Goal: Check status: Check status

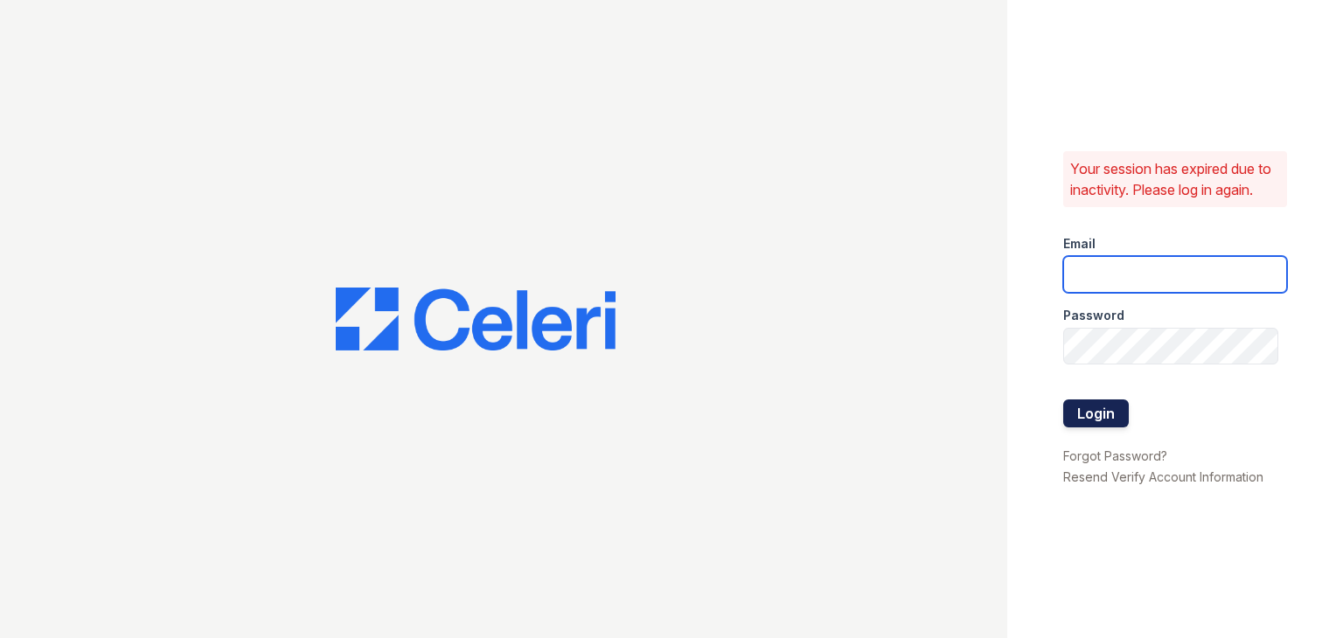
type input "[EMAIL_ADDRESS][DOMAIN_NAME]"
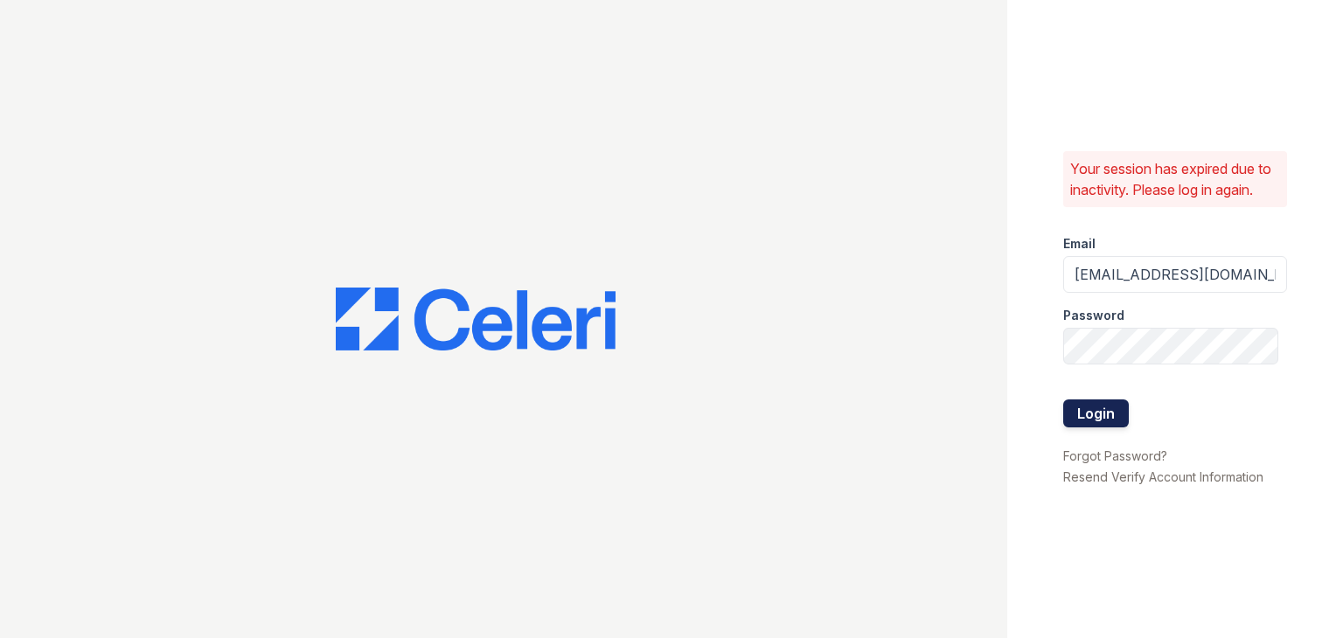
click at [1069, 418] on button "Login" at bounding box center [1097, 414] width 66 height 28
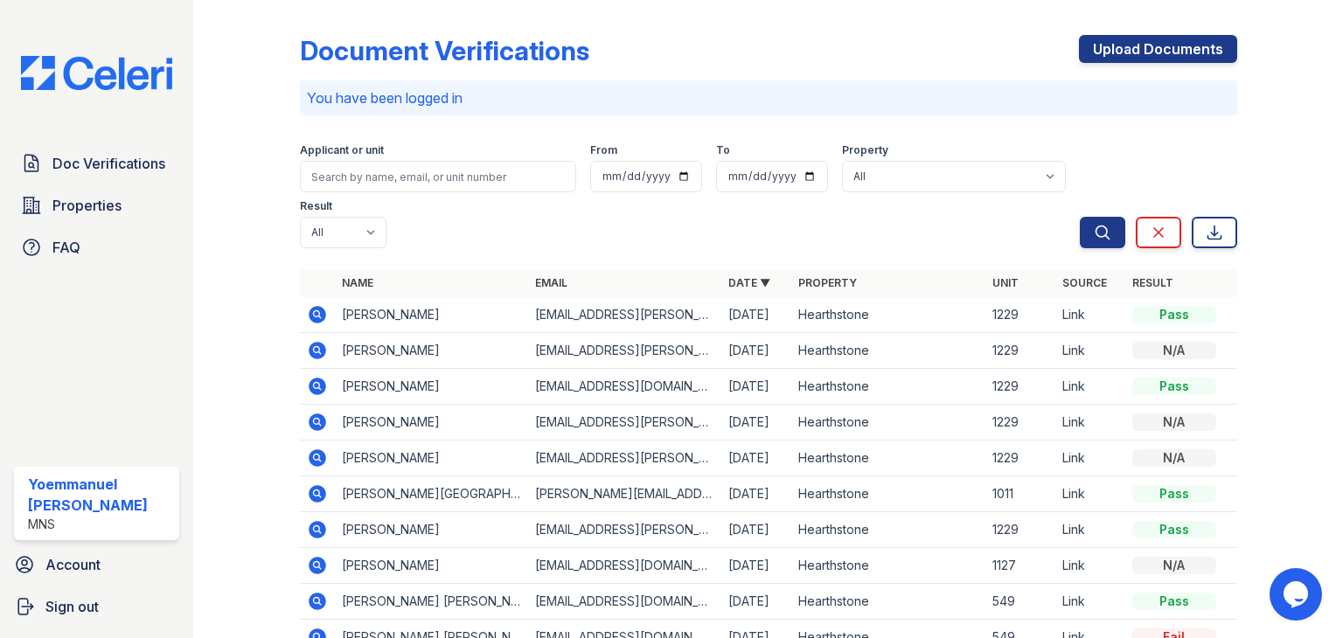
click at [321, 323] on icon at bounding box center [317, 314] width 21 height 21
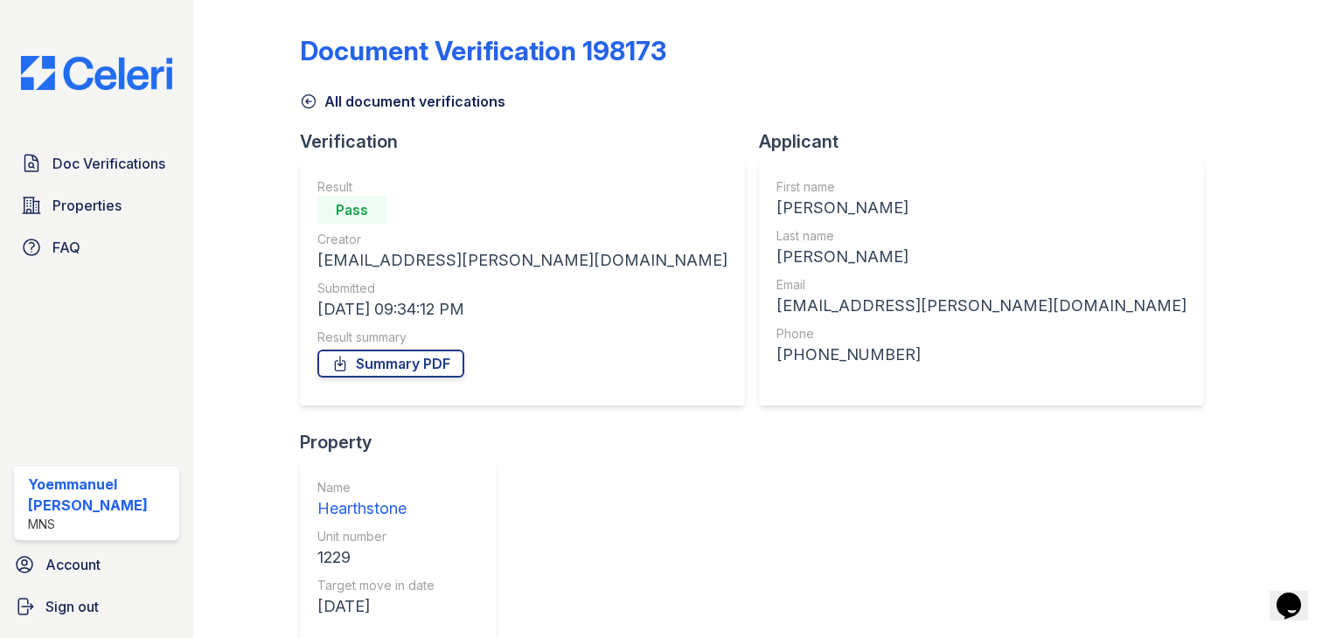
scroll to position [38, 0]
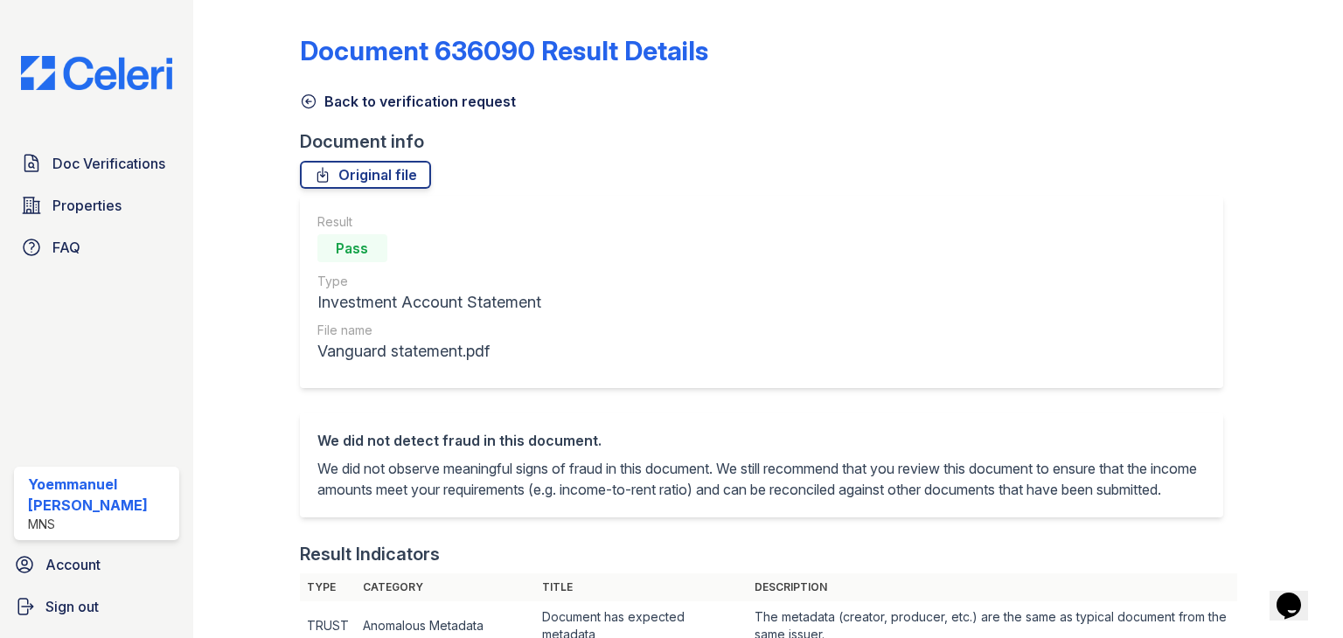
click at [304, 99] on icon at bounding box center [308, 101] width 17 height 17
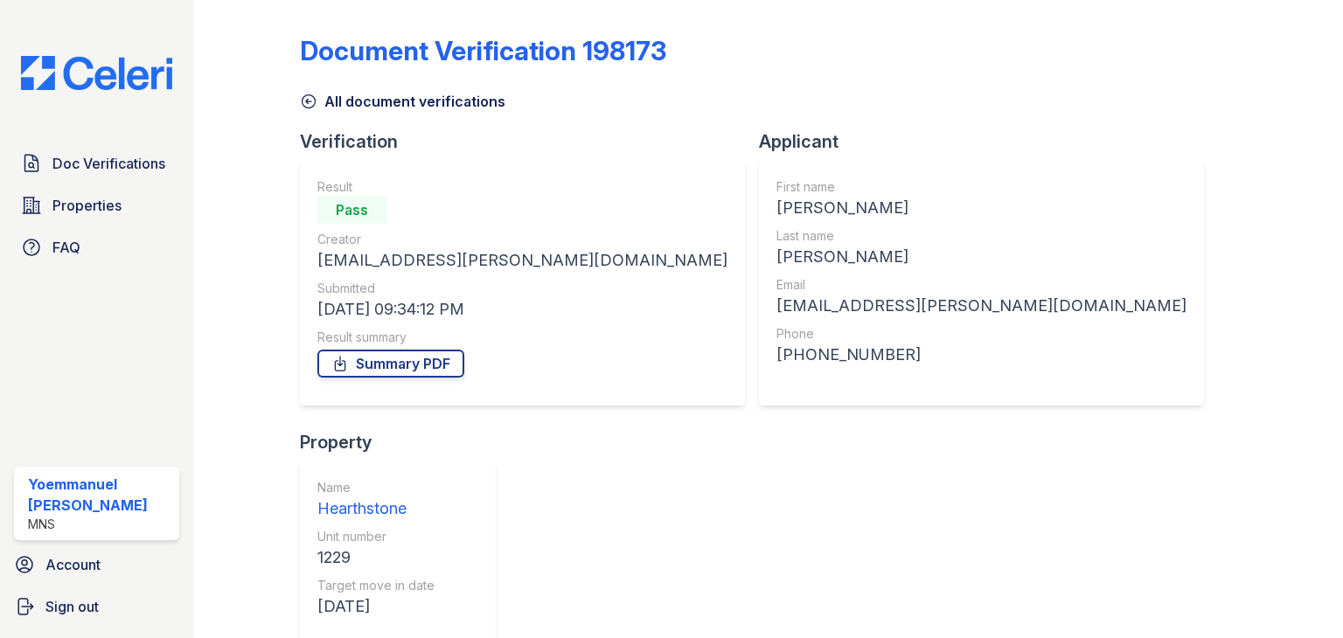
click at [314, 104] on icon at bounding box center [308, 101] width 17 height 17
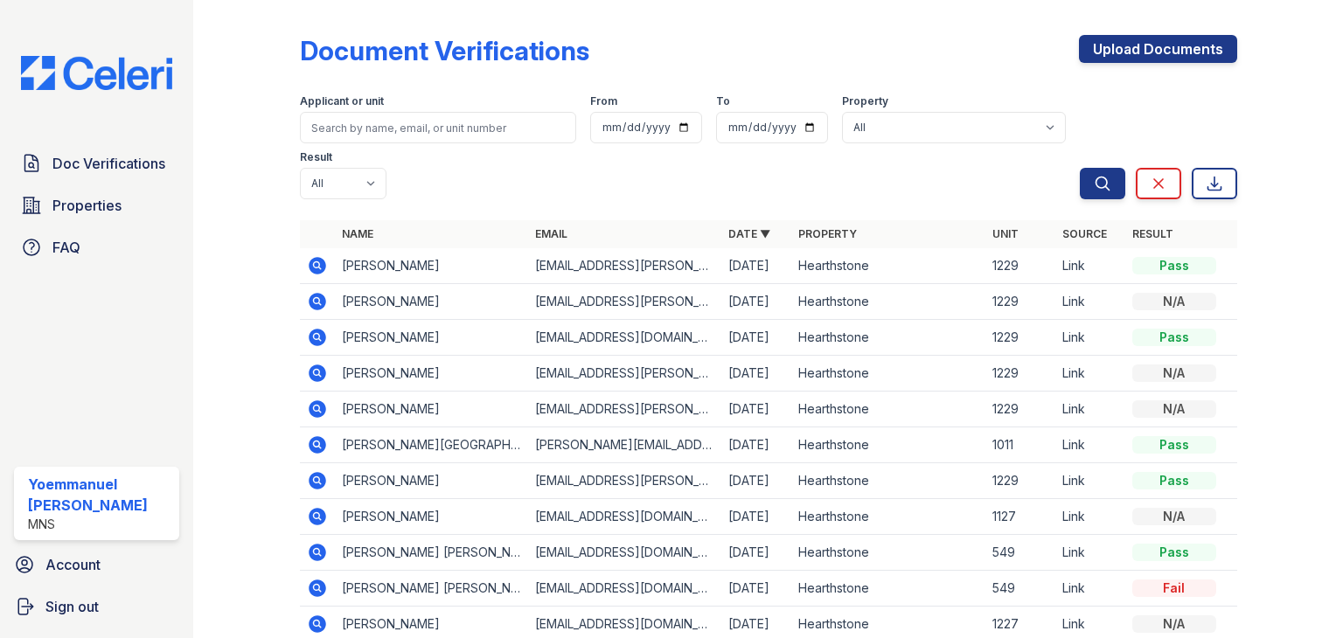
click at [319, 337] on icon at bounding box center [317, 337] width 17 height 17
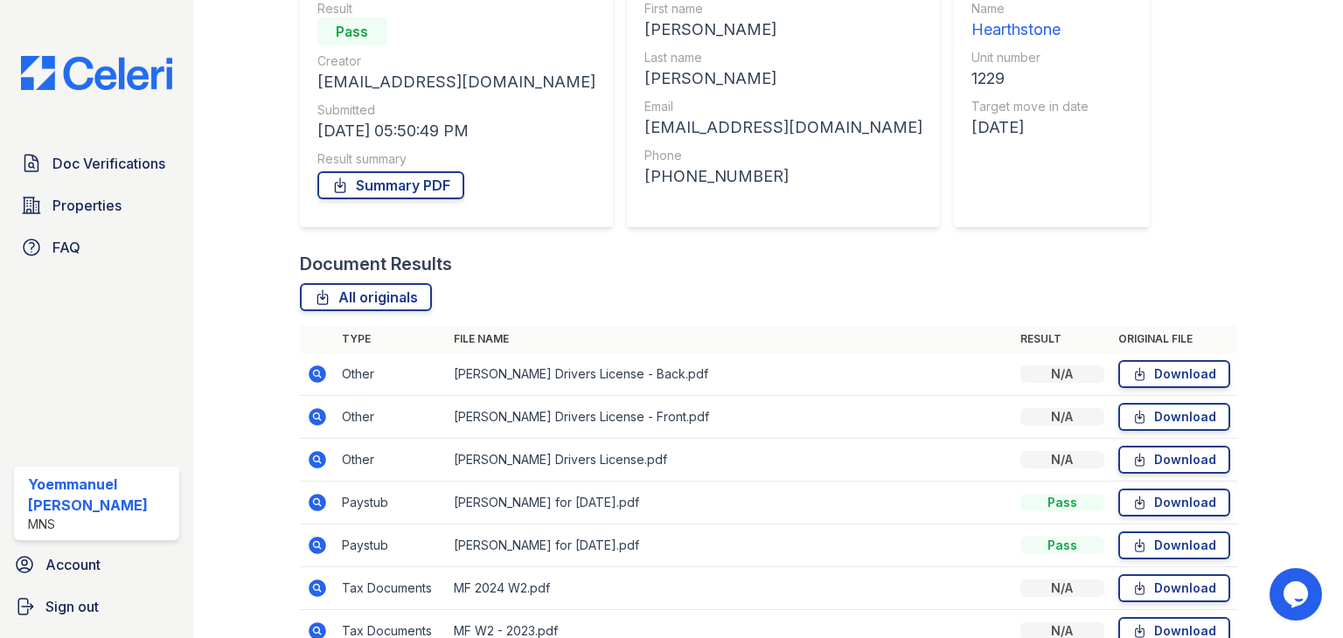
scroll to position [254, 0]
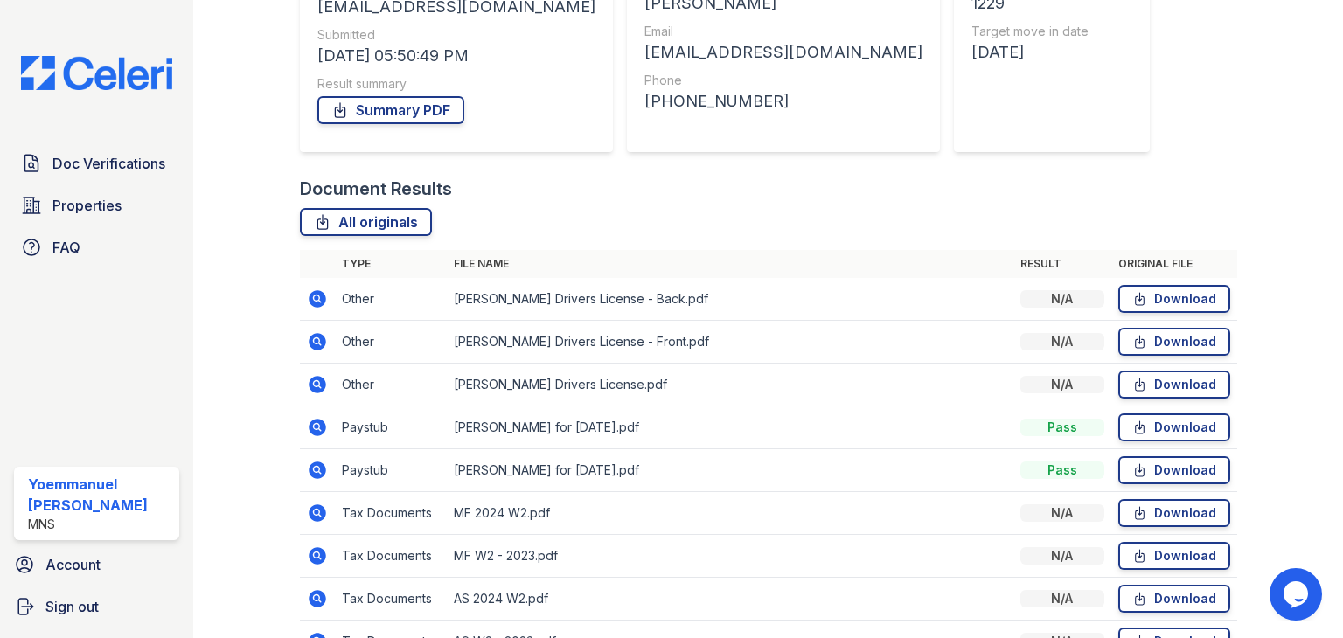
click at [318, 387] on icon at bounding box center [317, 384] width 21 height 21
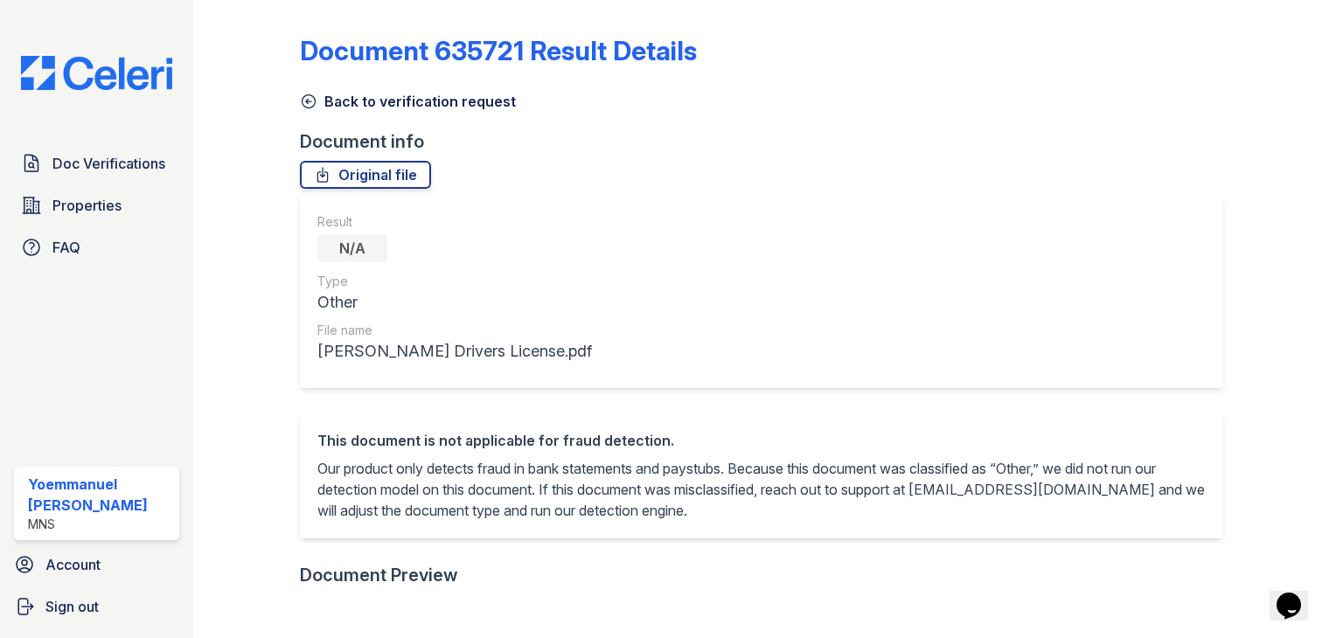
click at [303, 96] on icon at bounding box center [308, 101] width 13 height 13
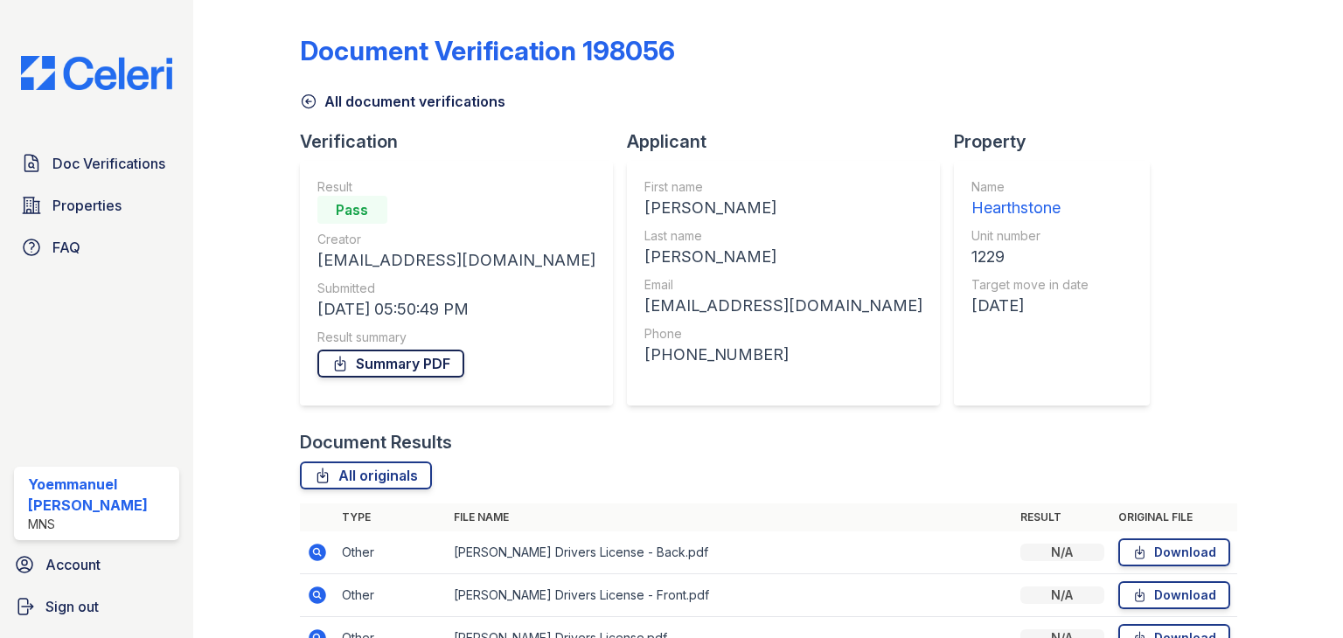
scroll to position [217, 0]
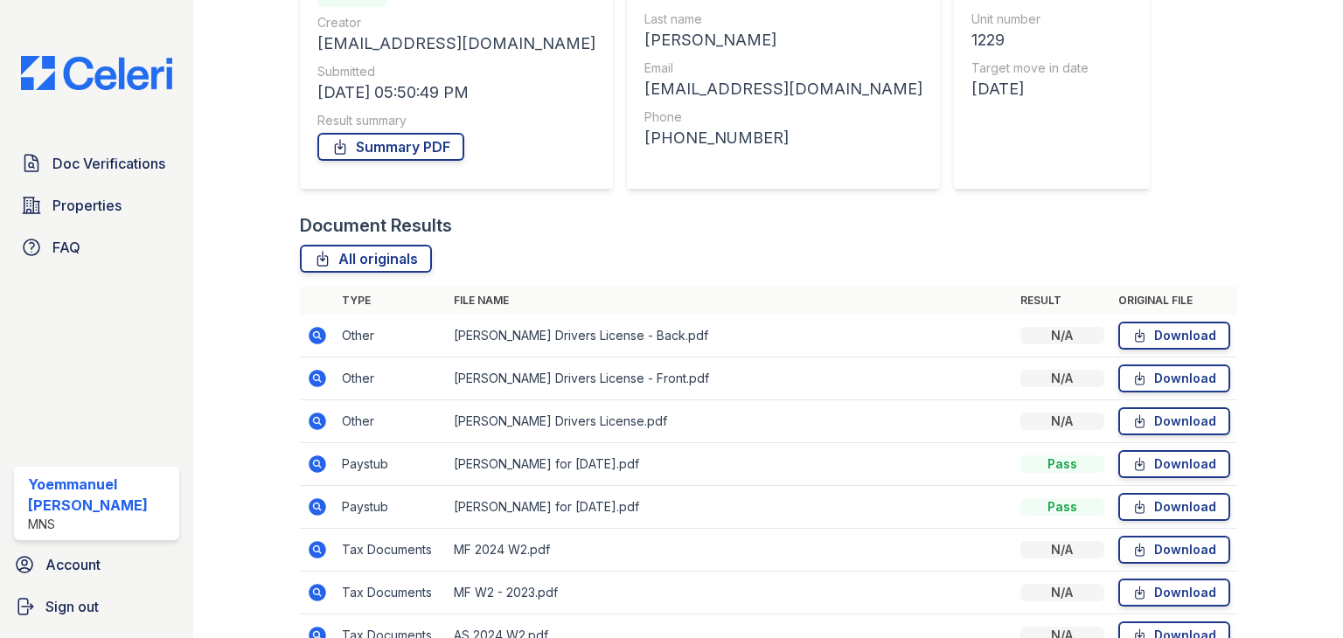
click at [325, 332] on icon at bounding box center [317, 335] width 21 height 21
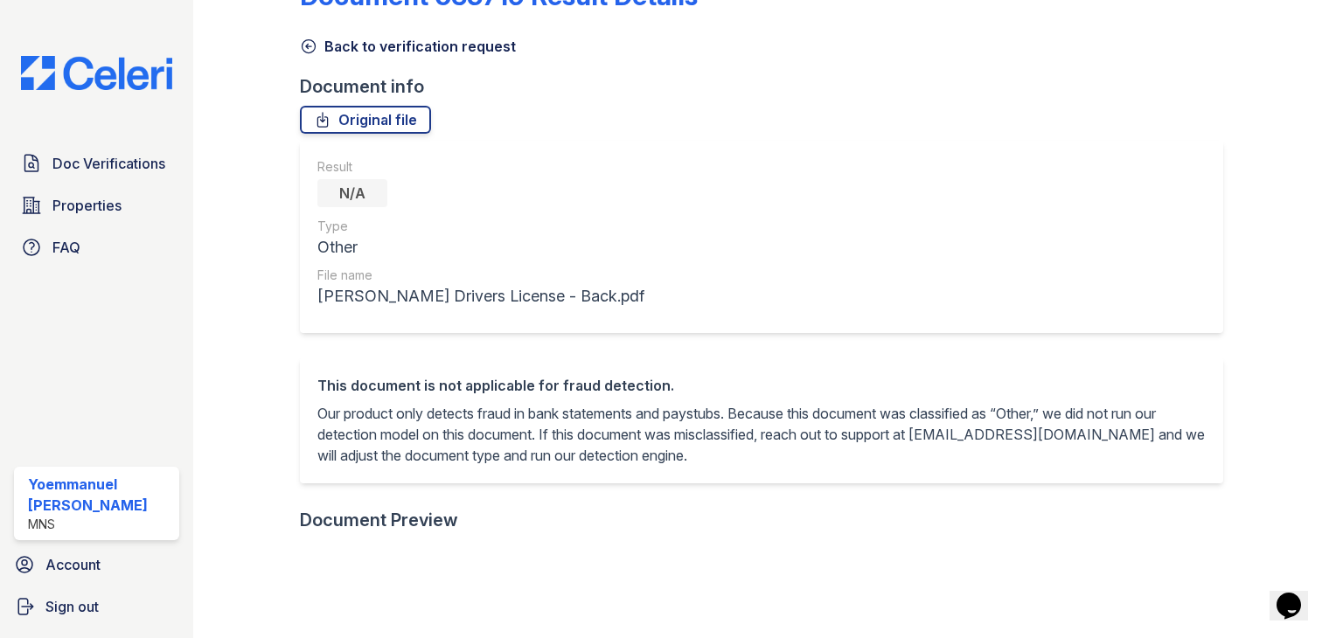
scroll to position [52, 0]
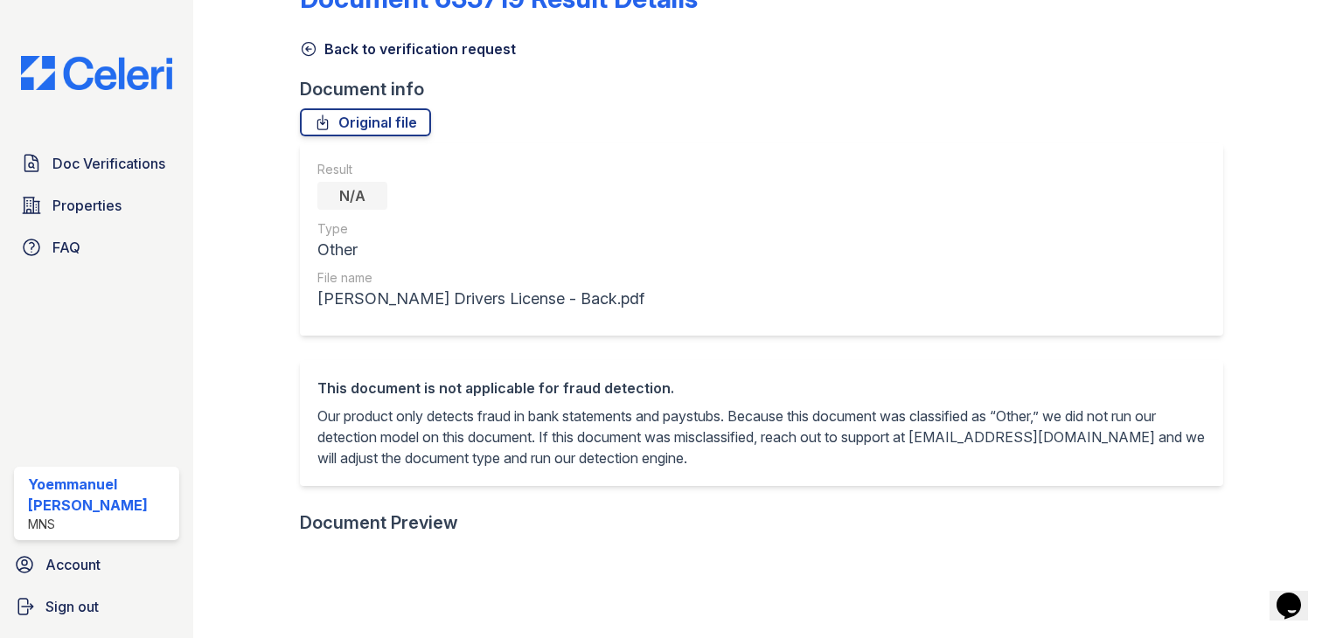
click at [312, 55] on icon at bounding box center [308, 48] width 17 height 17
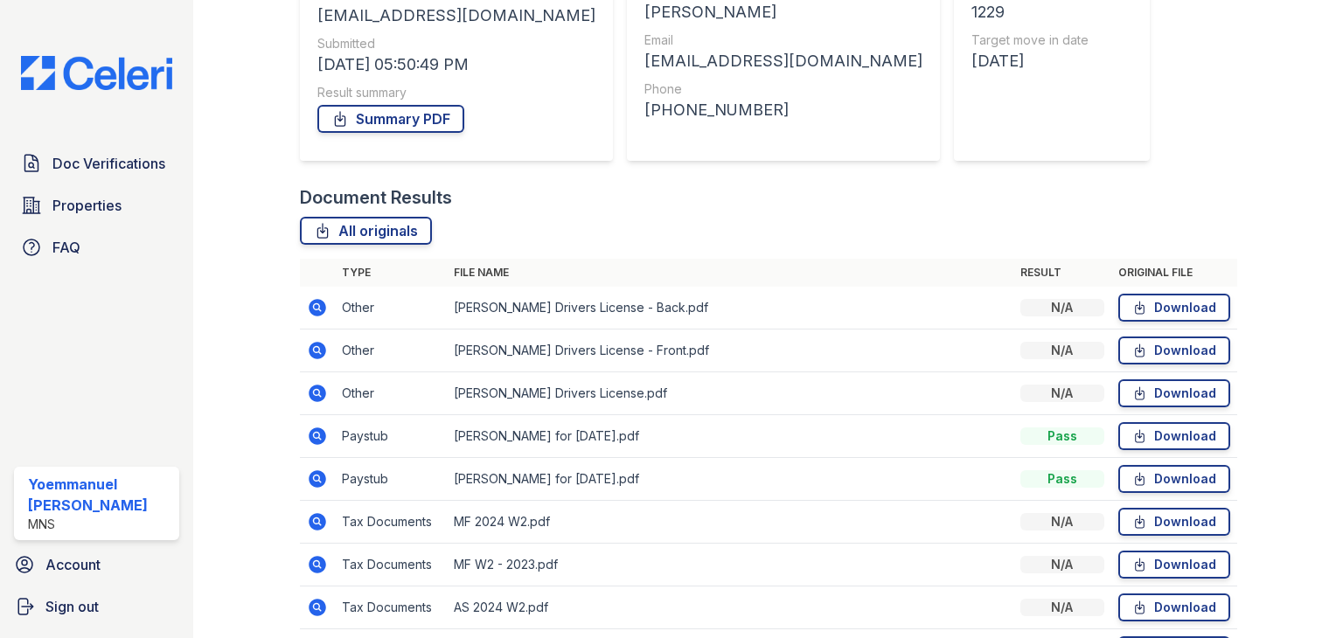
scroll to position [248, 0]
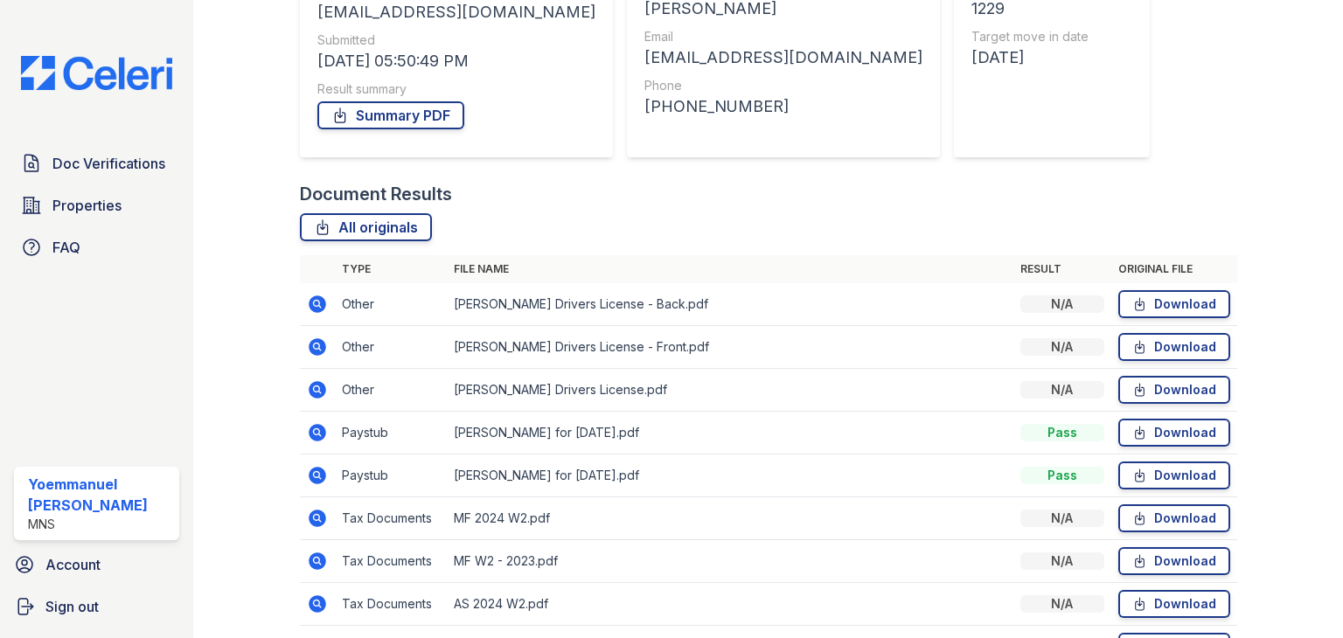
click at [319, 430] on icon at bounding box center [317, 432] width 17 height 17
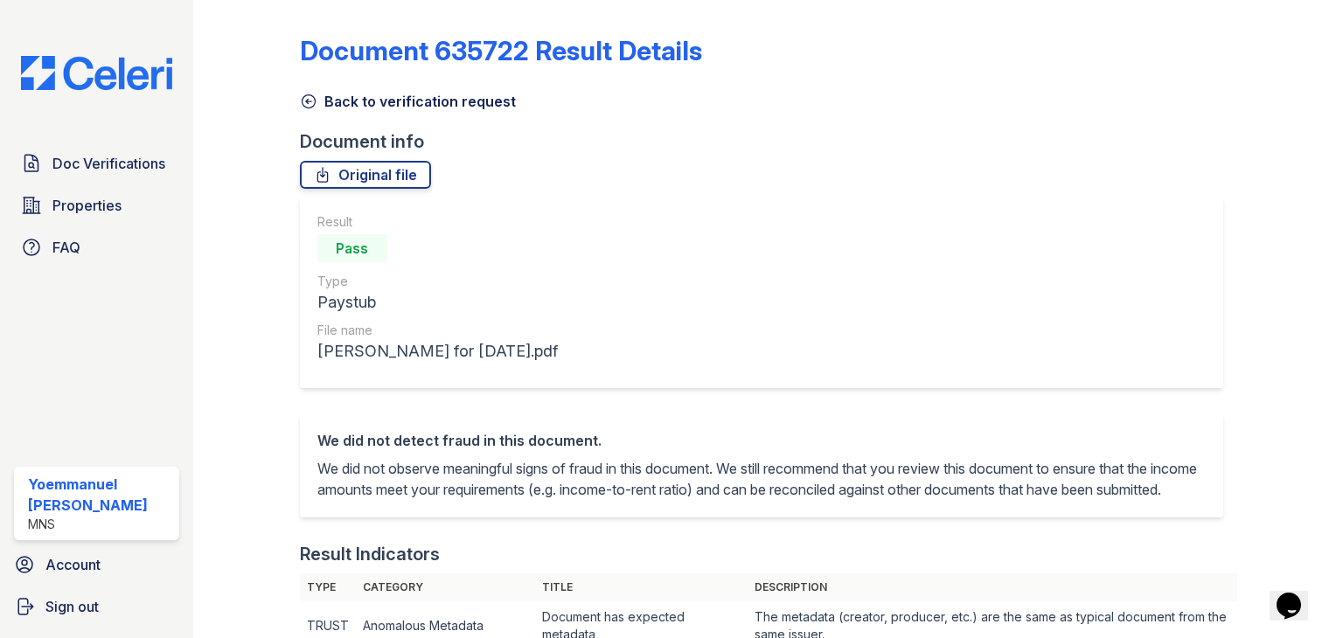
click at [302, 95] on icon at bounding box center [308, 101] width 17 height 17
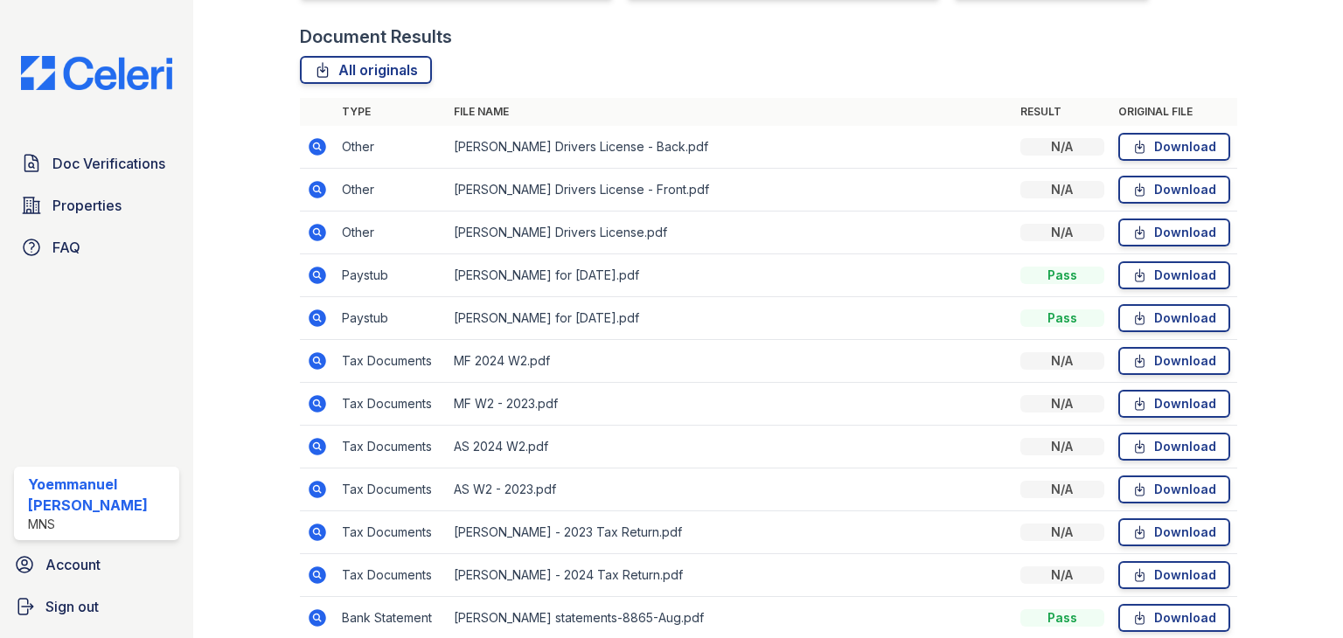
scroll to position [406, 0]
click at [316, 403] on icon at bounding box center [316, 403] width 4 height 4
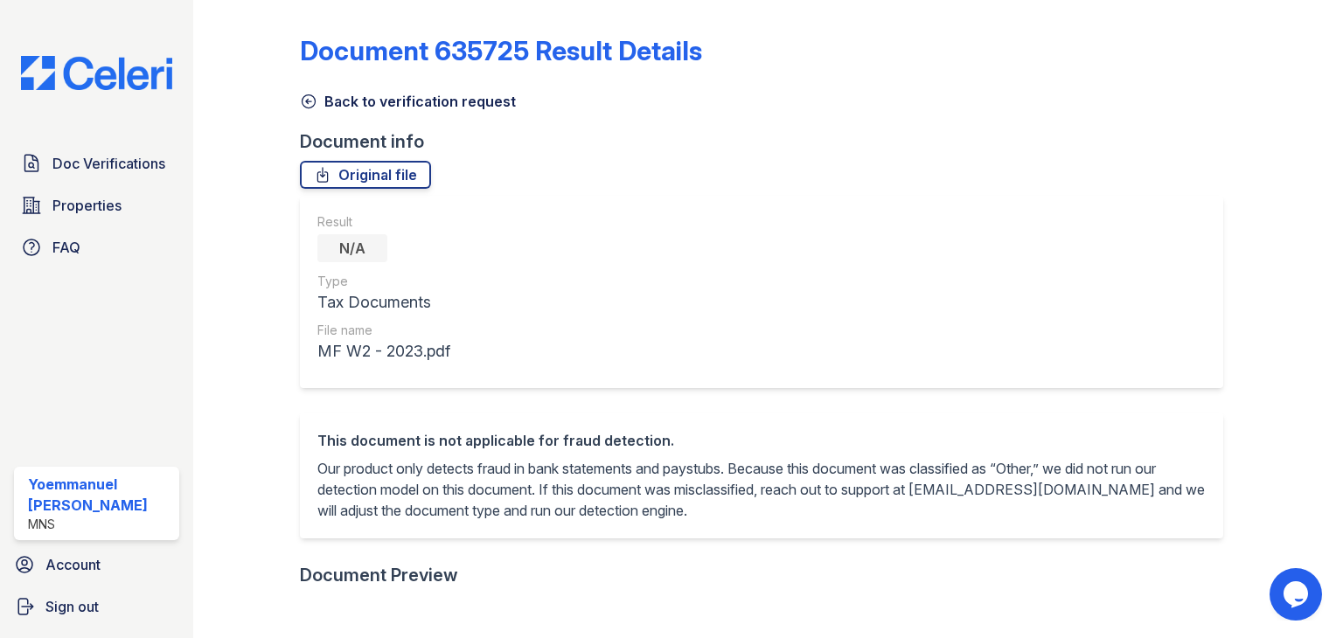
click at [297, 97] on div at bounding box center [260, 620] width 78 height 1226
click at [313, 100] on icon at bounding box center [308, 101] width 13 height 13
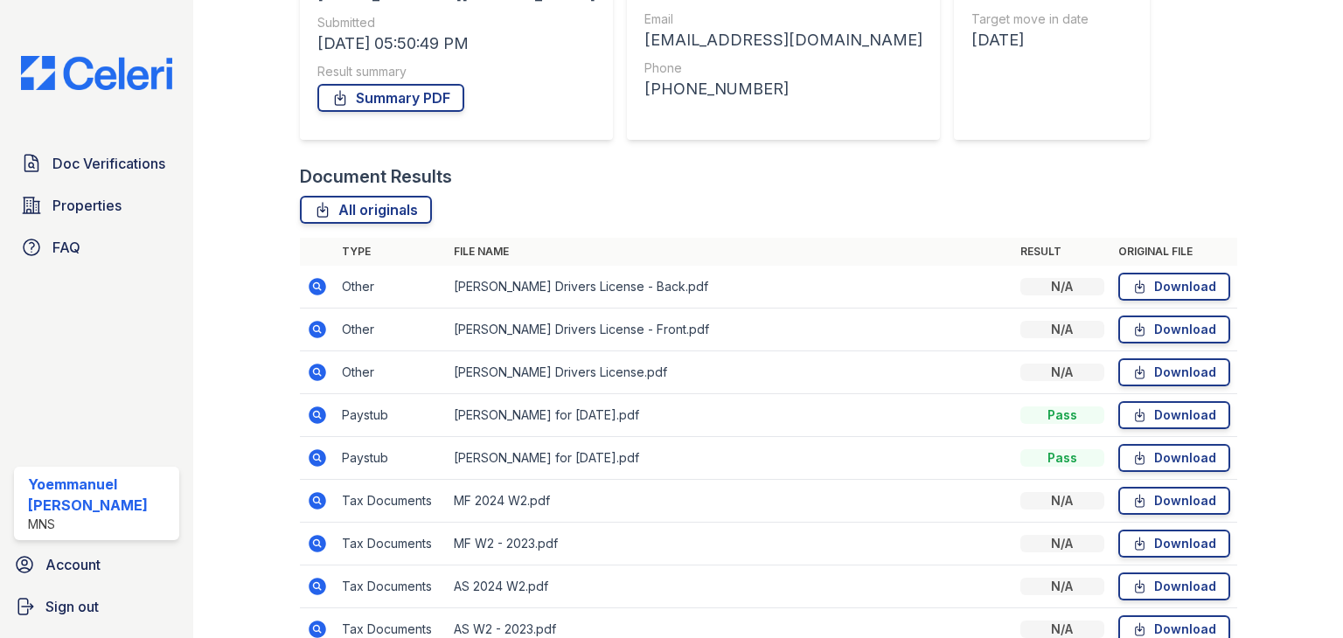
scroll to position [314, 0]
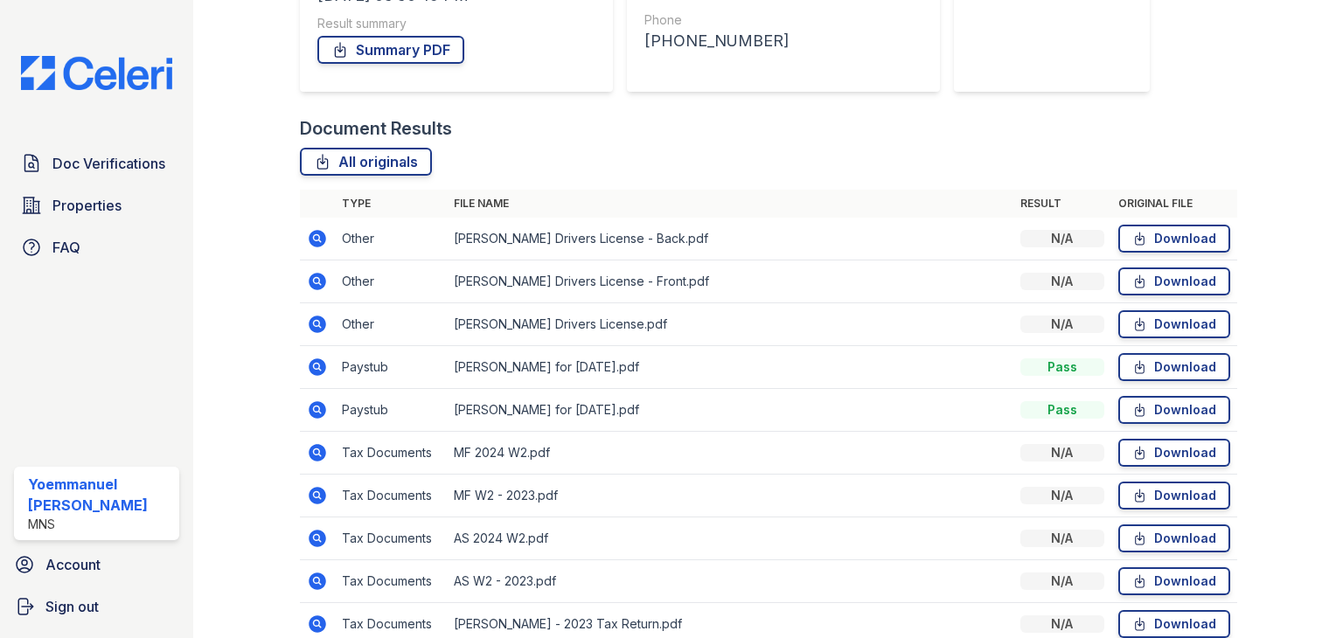
click at [311, 452] on icon at bounding box center [317, 452] width 17 height 17
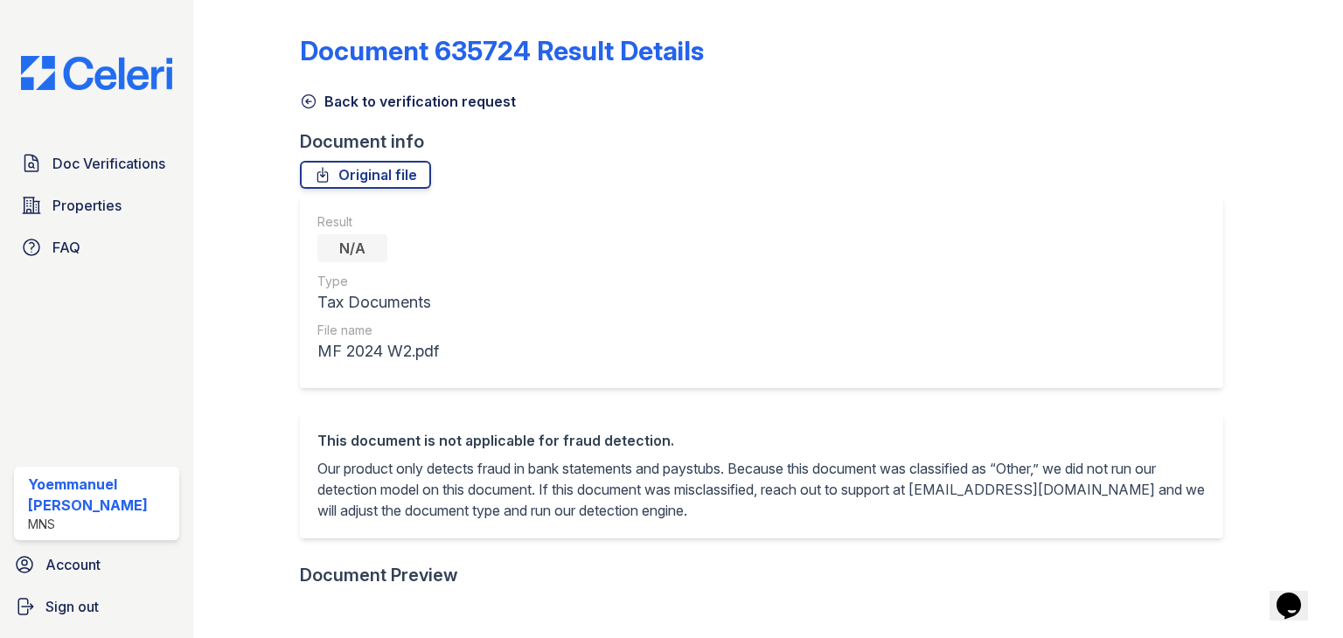
click at [317, 104] on link "Back to verification request" at bounding box center [408, 101] width 216 height 21
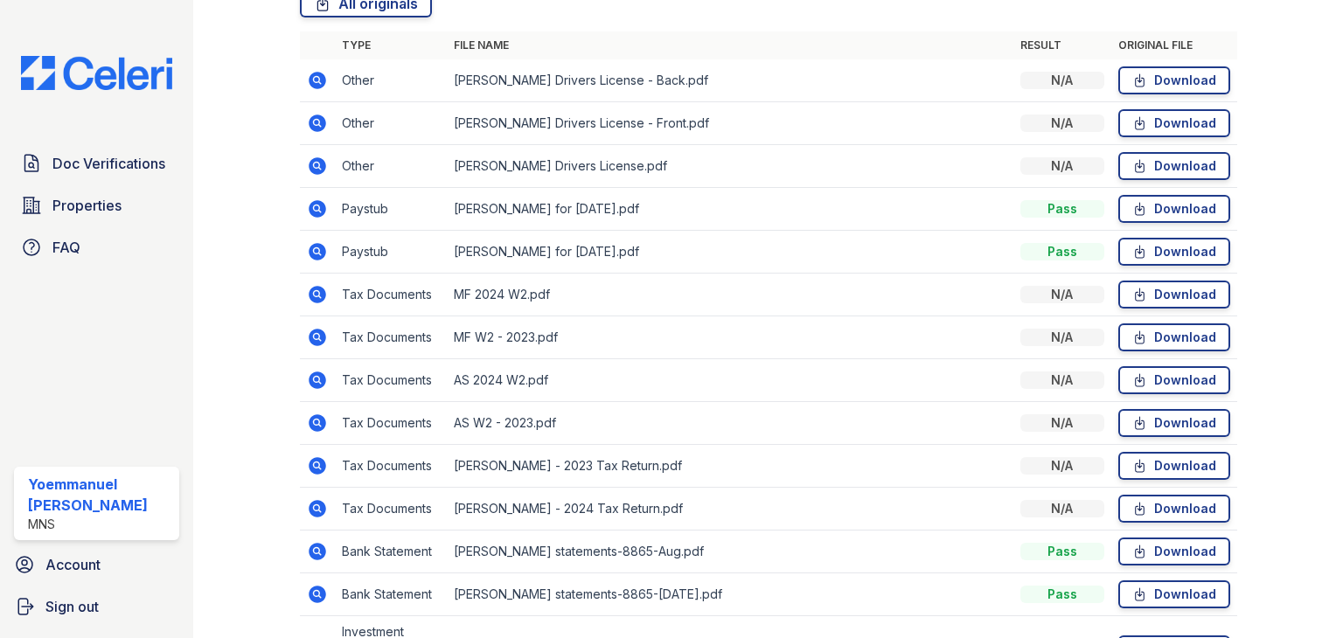
scroll to position [476, 0]
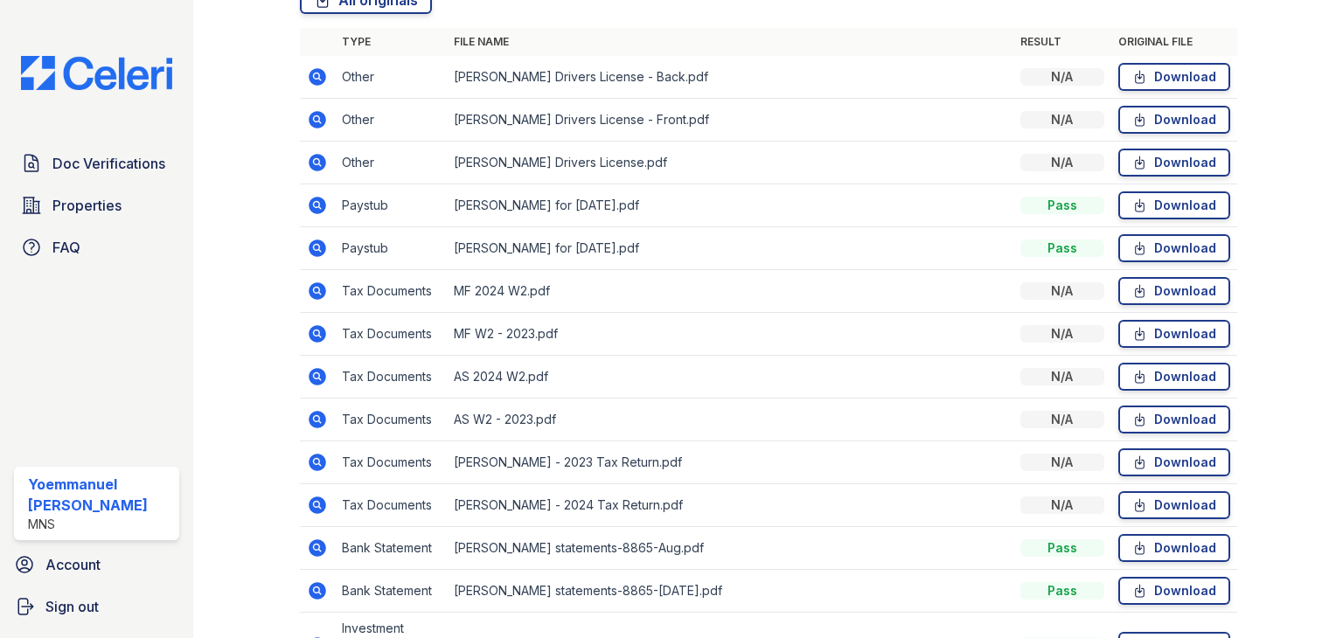
click at [317, 388] on td at bounding box center [317, 377] width 35 height 43
click at [307, 379] on icon at bounding box center [317, 376] width 21 height 21
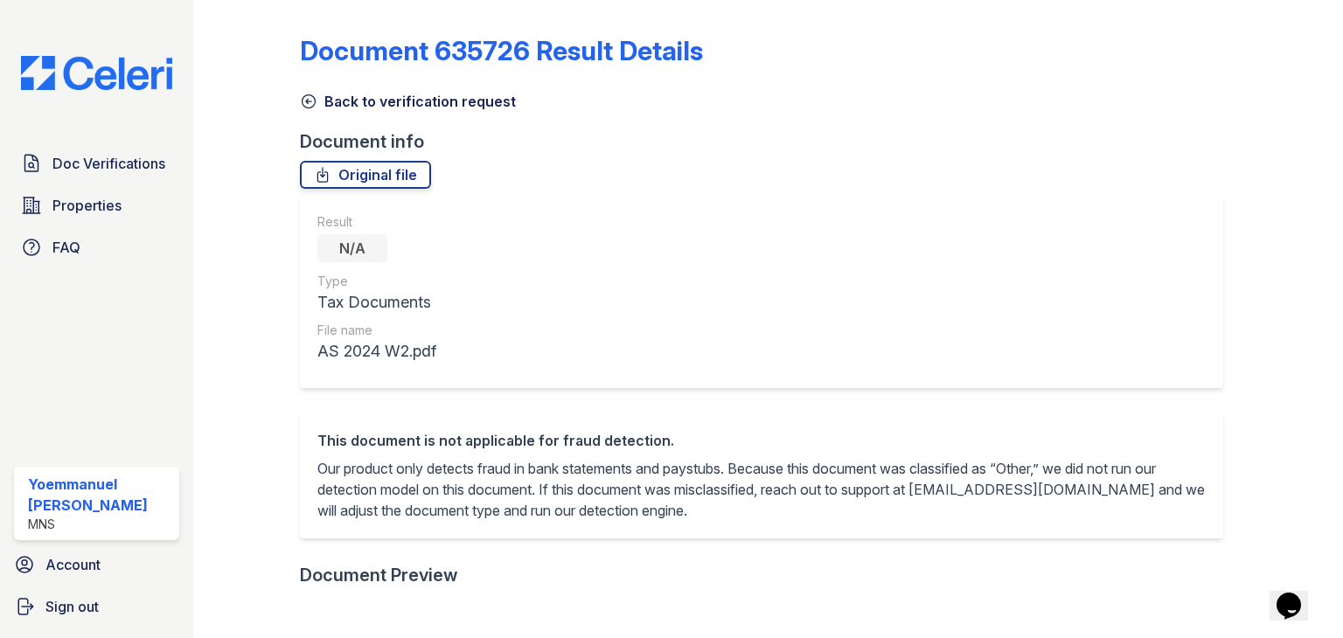
click at [326, 85] on div "Back to verification request" at bounding box center [769, 95] width 938 height 31
click at [314, 95] on icon at bounding box center [308, 101] width 17 height 17
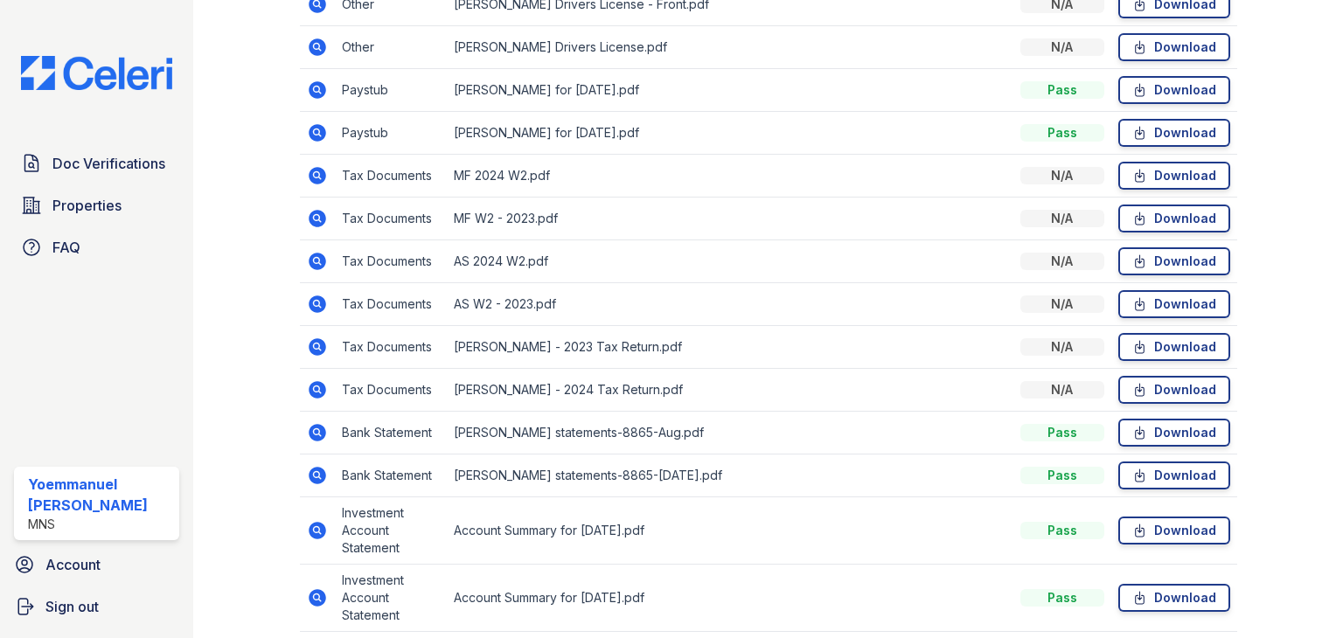
scroll to position [659, 0]
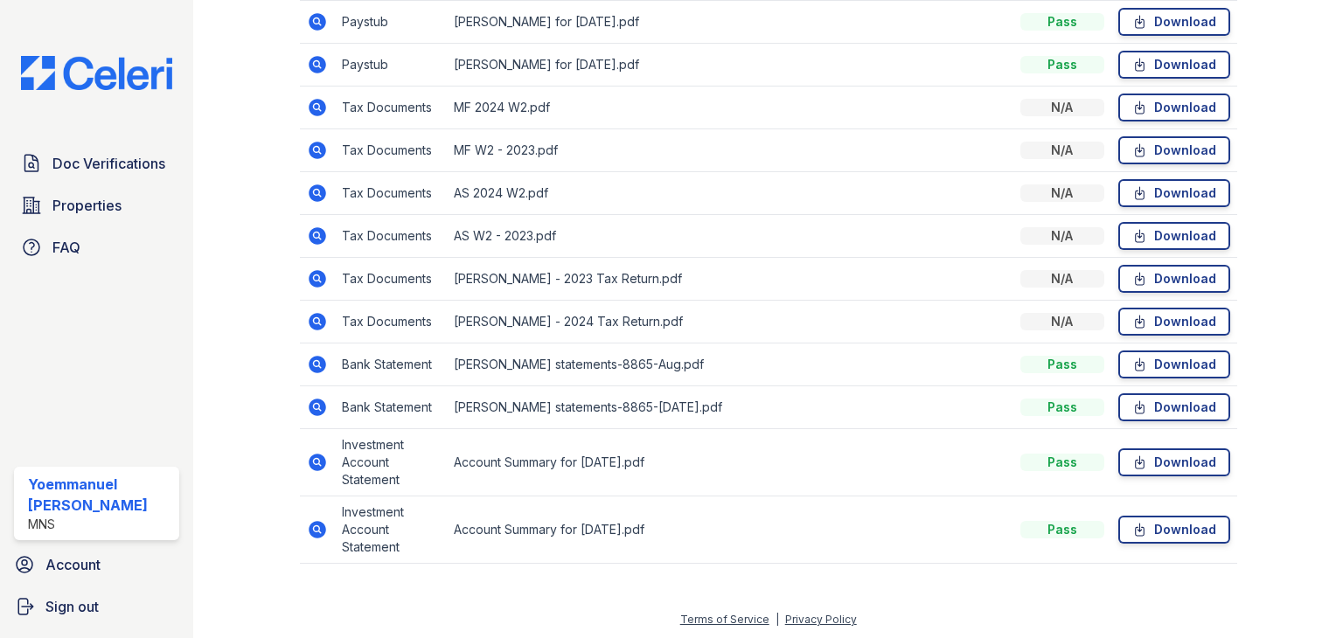
click at [316, 408] on icon at bounding box center [317, 407] width 17 height 17
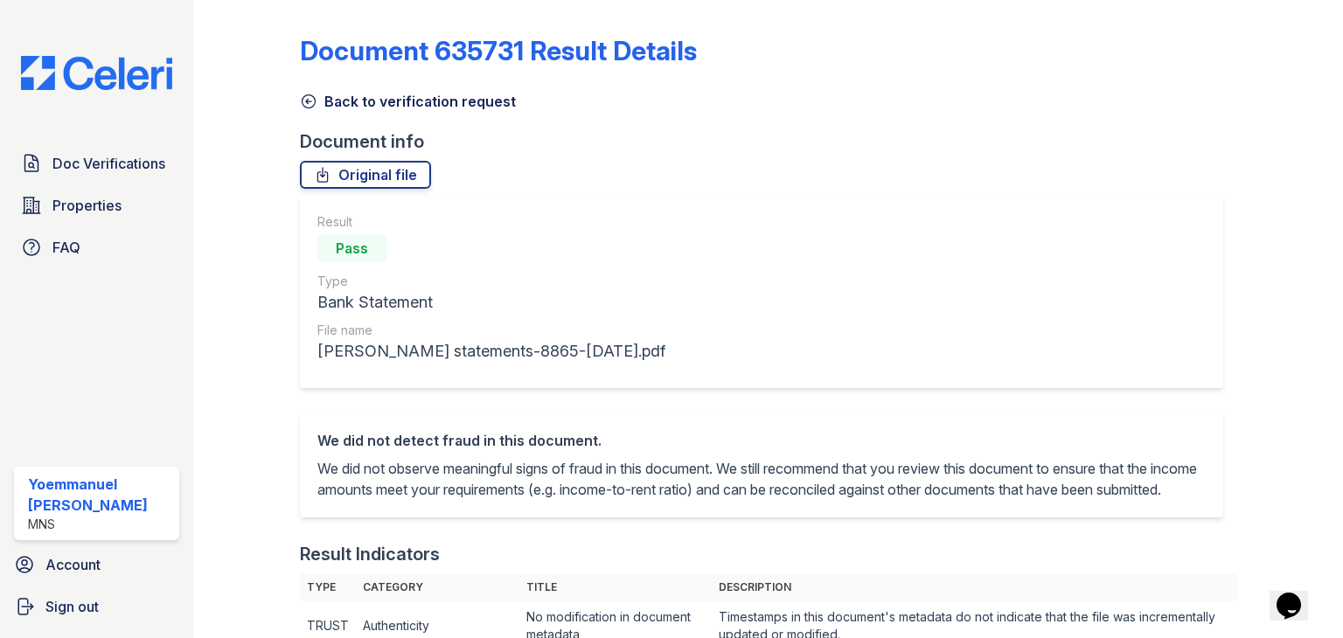
click at [317, 102] on link "Back to verification request" at bounding box center [408, 101] width 216 height 21
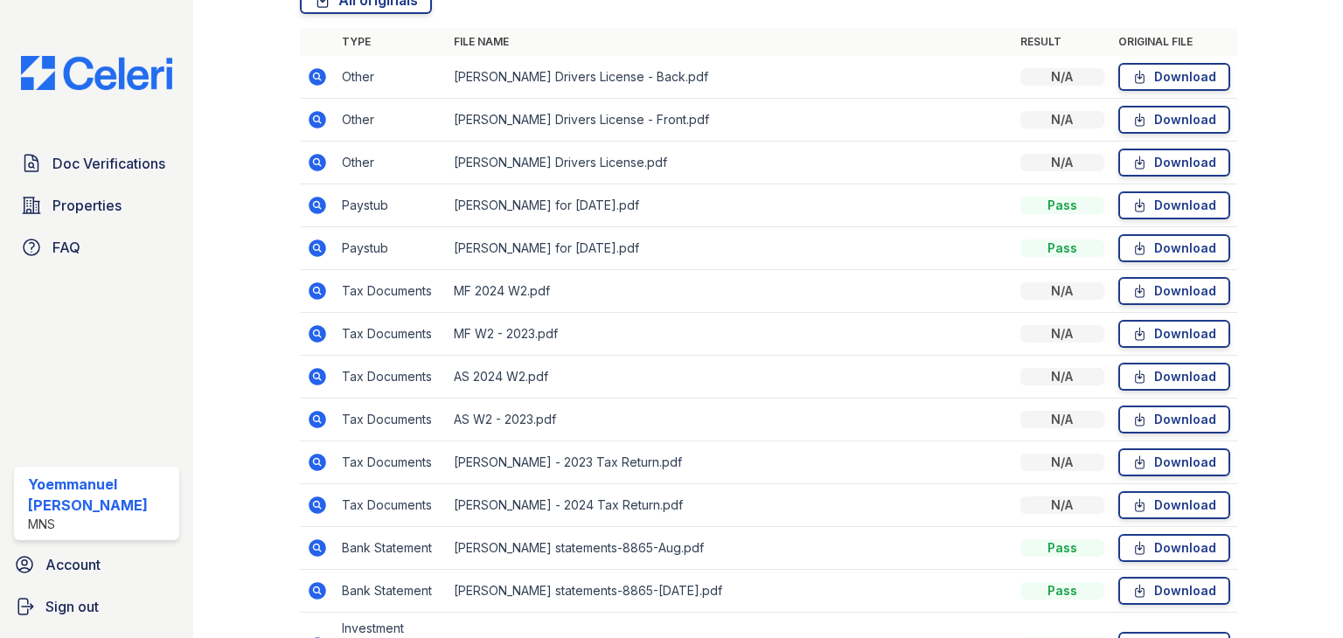
scroll to position [650, 0]
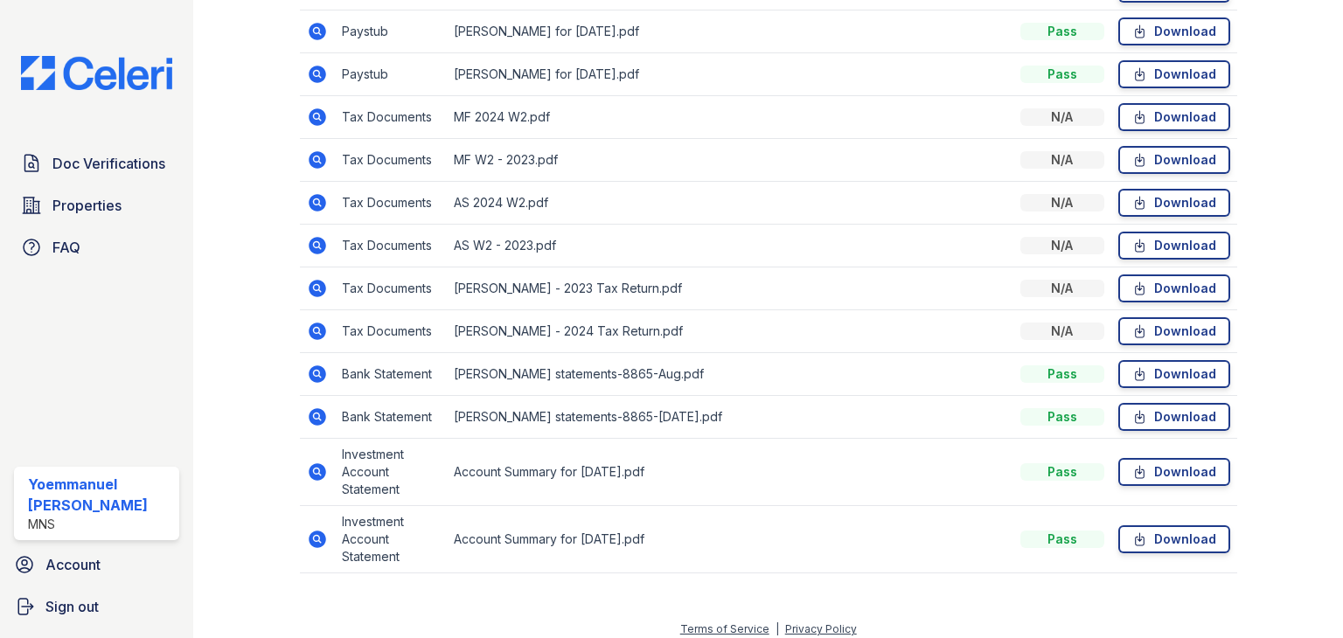
click at [311, 469] on icon at bounding box center [317, 472] width 17 height 17
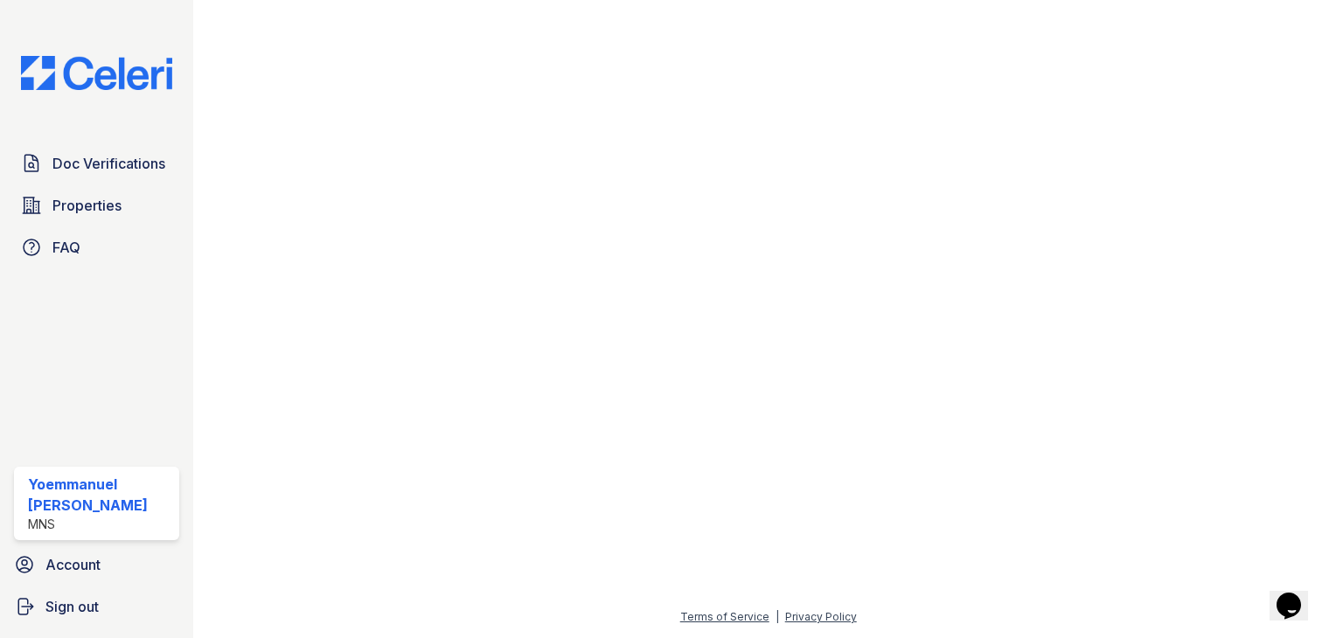
scroll to position [994, 0]
click at [143, 70] on img at bounding box center [96, 73] width 179 height 34
